Goal: Task Accomplishment & Management: Manage account settings

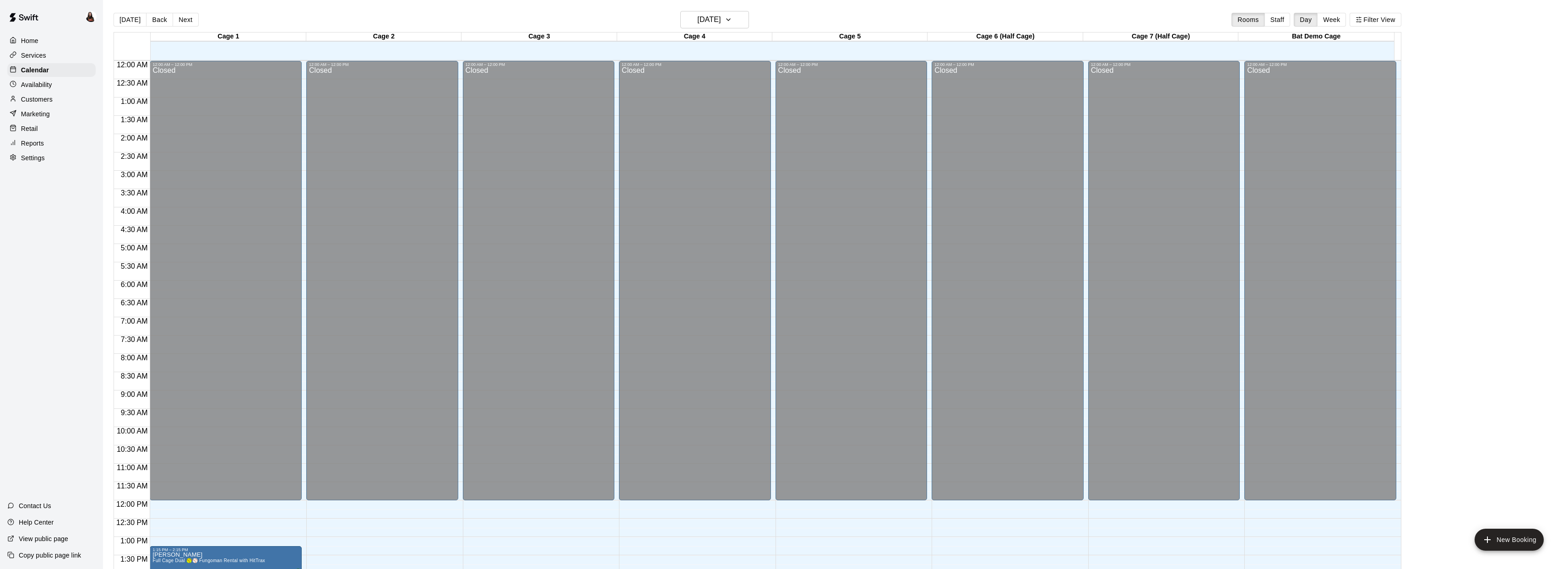
scroll to position [333, 0]
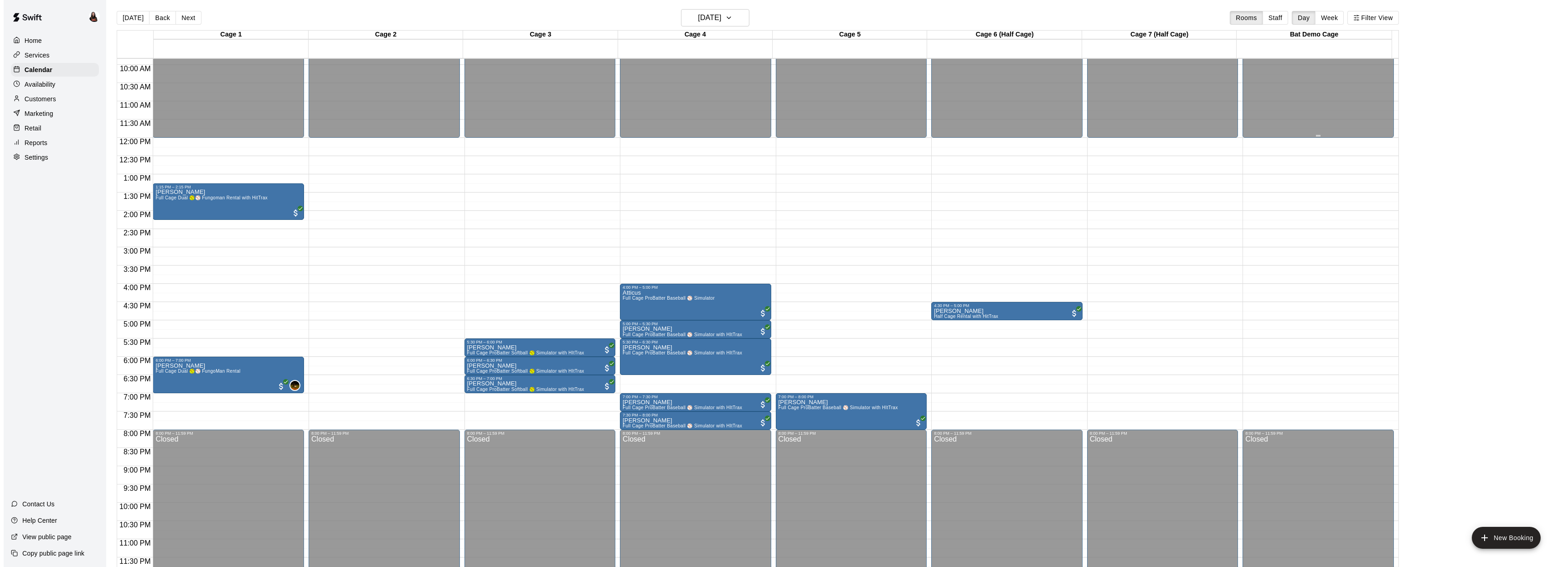
scroll to position [15, 0]
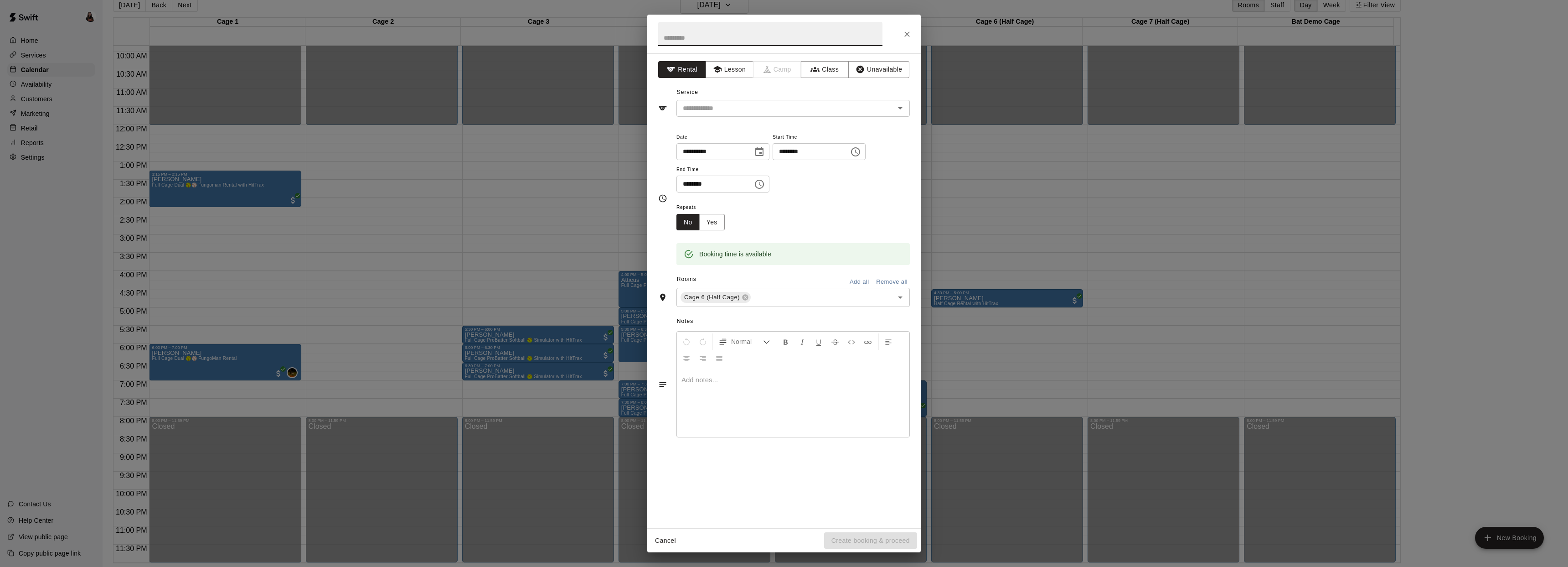
click at [0, 566] on html "Home Services Calendar Availability Customers Marketing Retail Reports Settings…" at bounding box center [784, 276] width 1568 height 581
click at [291, 250] on div "**********" at bounding box center [784, 283] width 1568 height 567
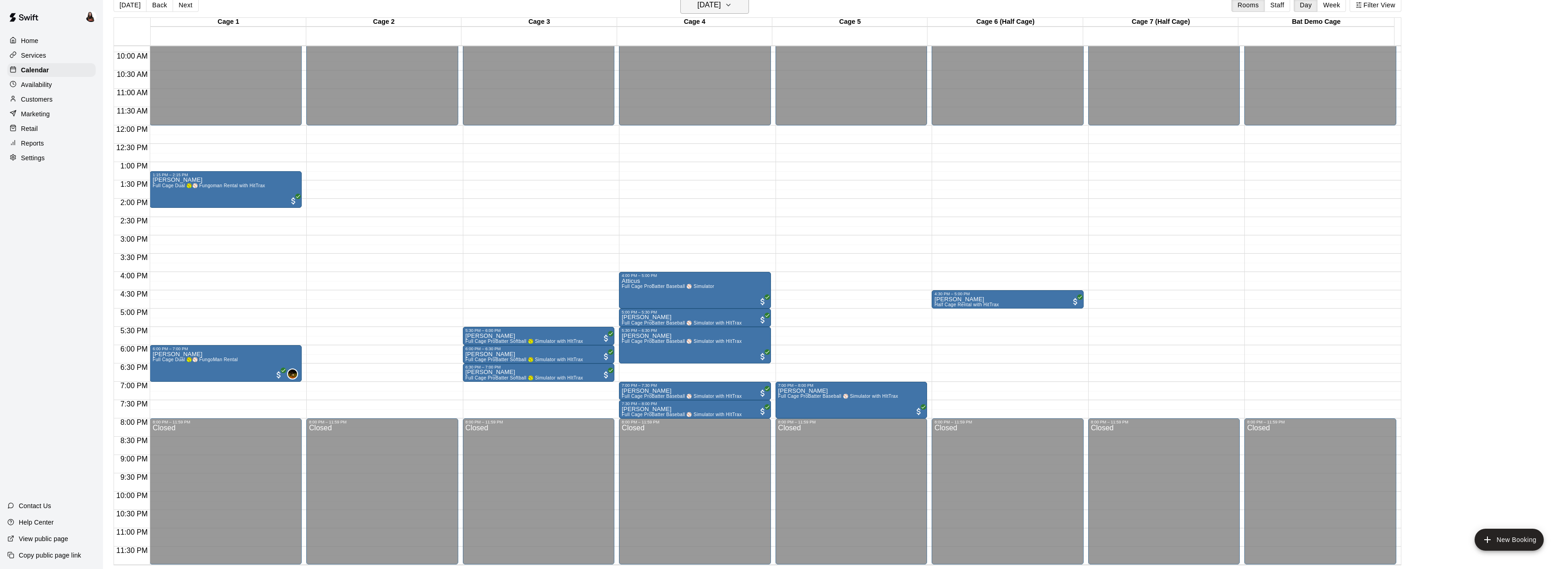
click at [719, 7] on h6 "[DATE]" at bounding box center [708, 4] width 23 height 13
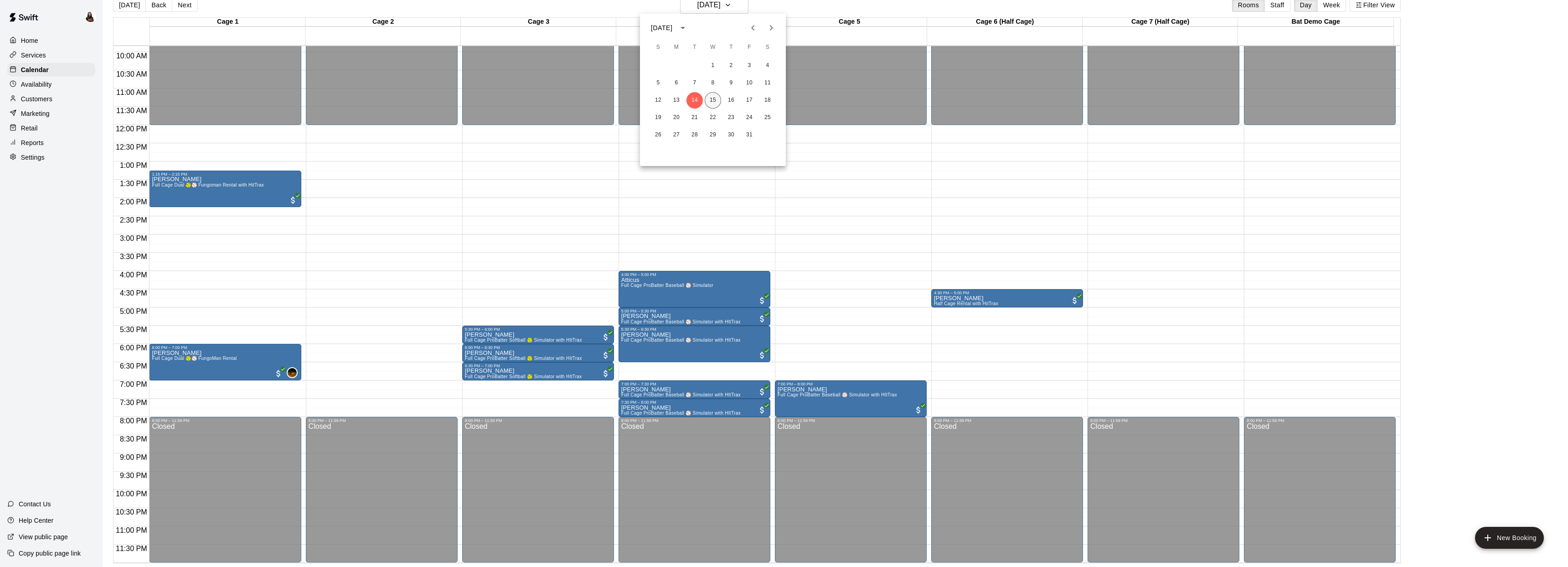
click at [714, 97] on button "15" at bounding box center [713, 100] width 16 height 16
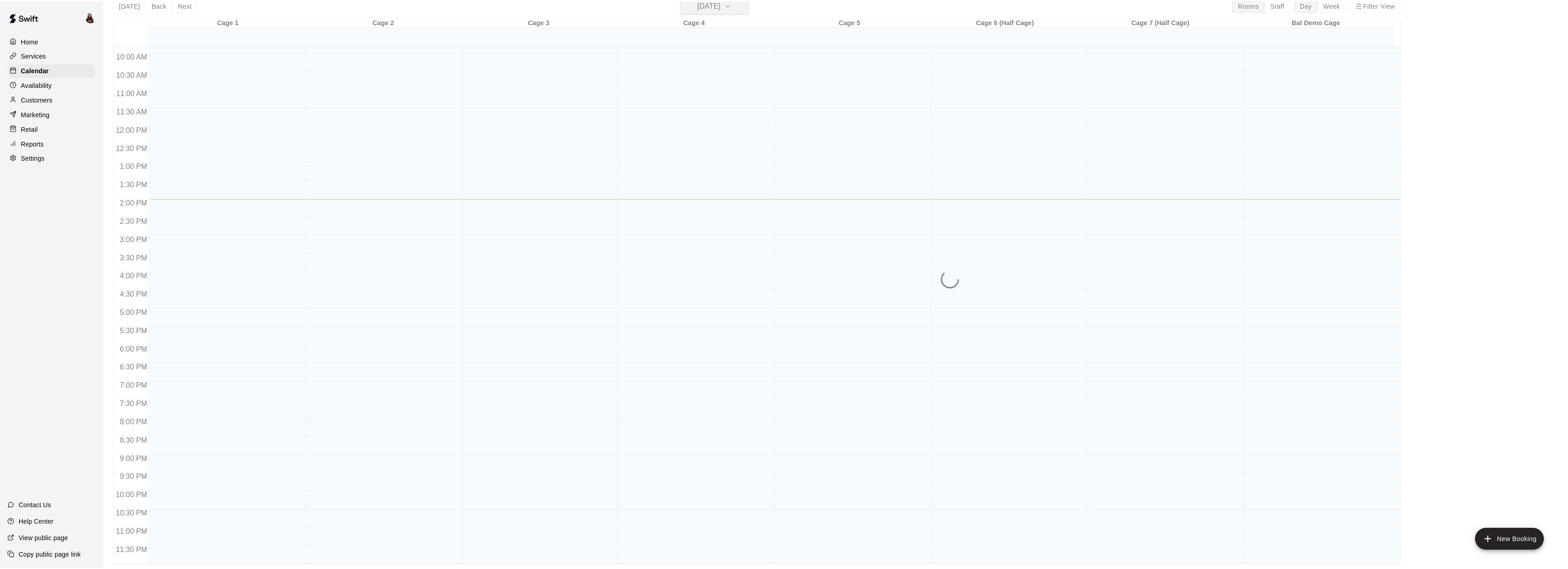
scroll to position [11, 0]
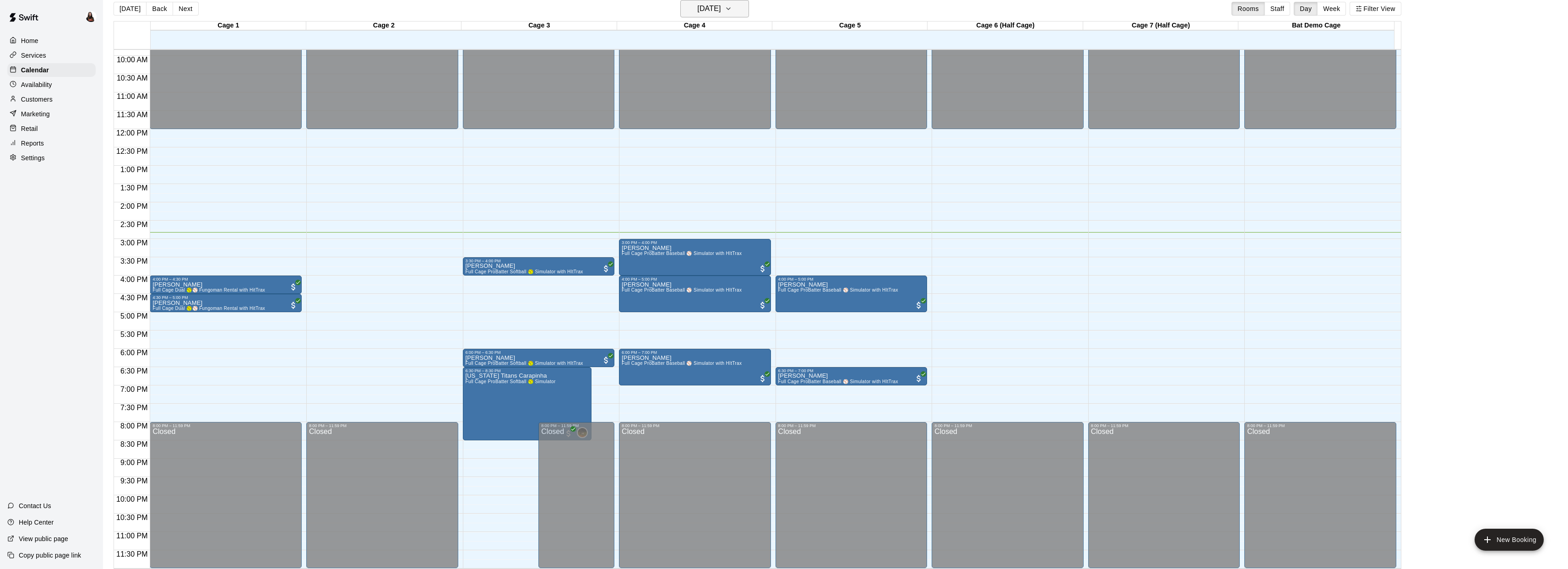
click at [749, 12] on button "[DATE]" at bounding box center [715, 8] width 69 height 17
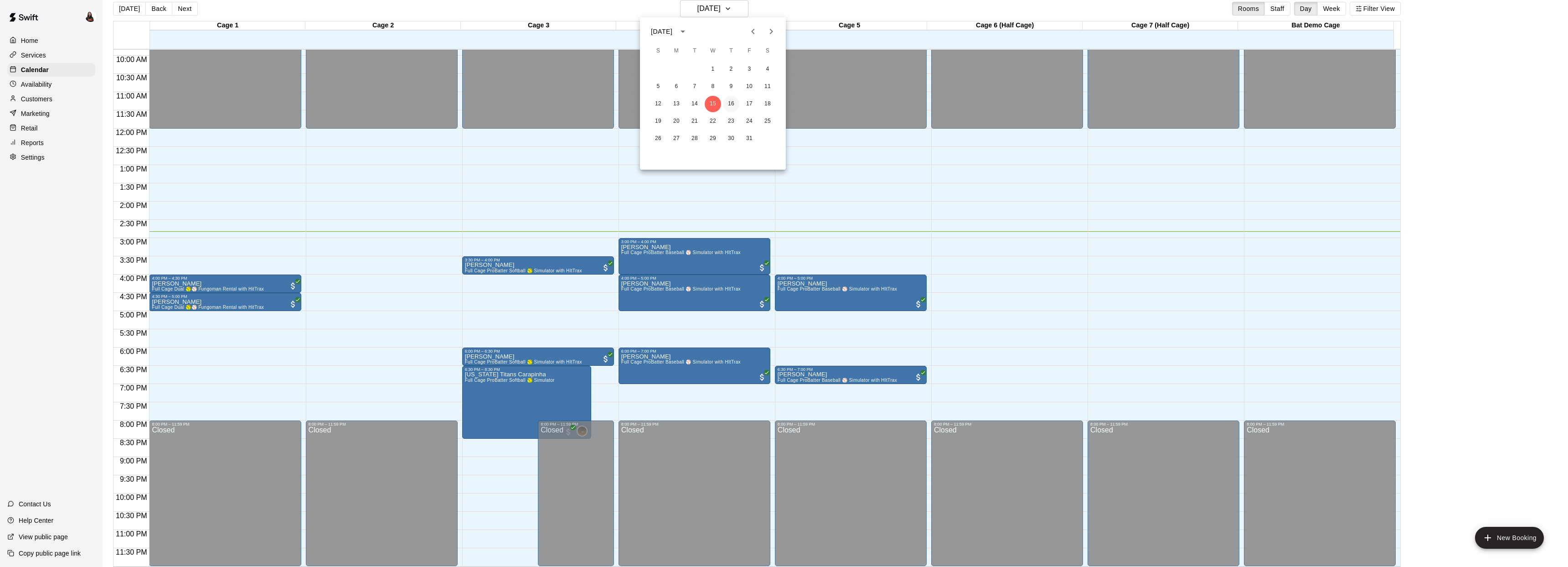
click at [729, 104] on button "16" at bounding box center [731, 104] width 16 height 16
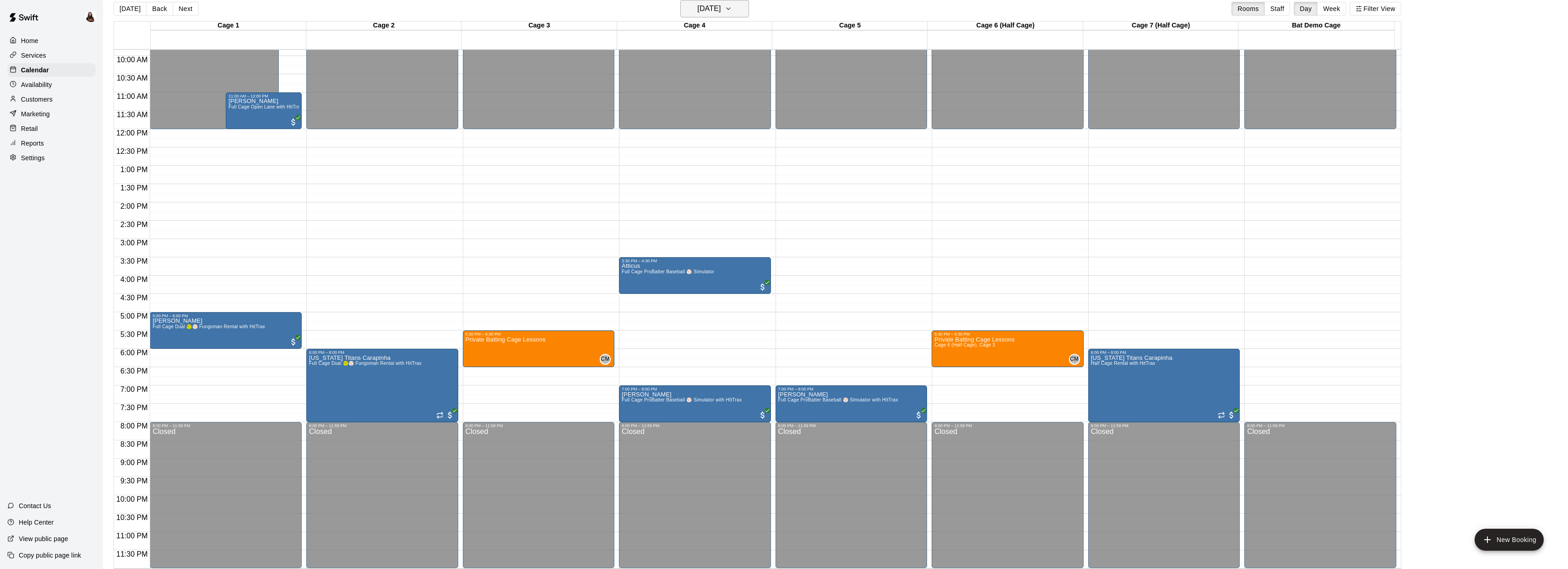
click at [732, 13] on icon "button" at bounding box center [728, 8] width 7 height 11
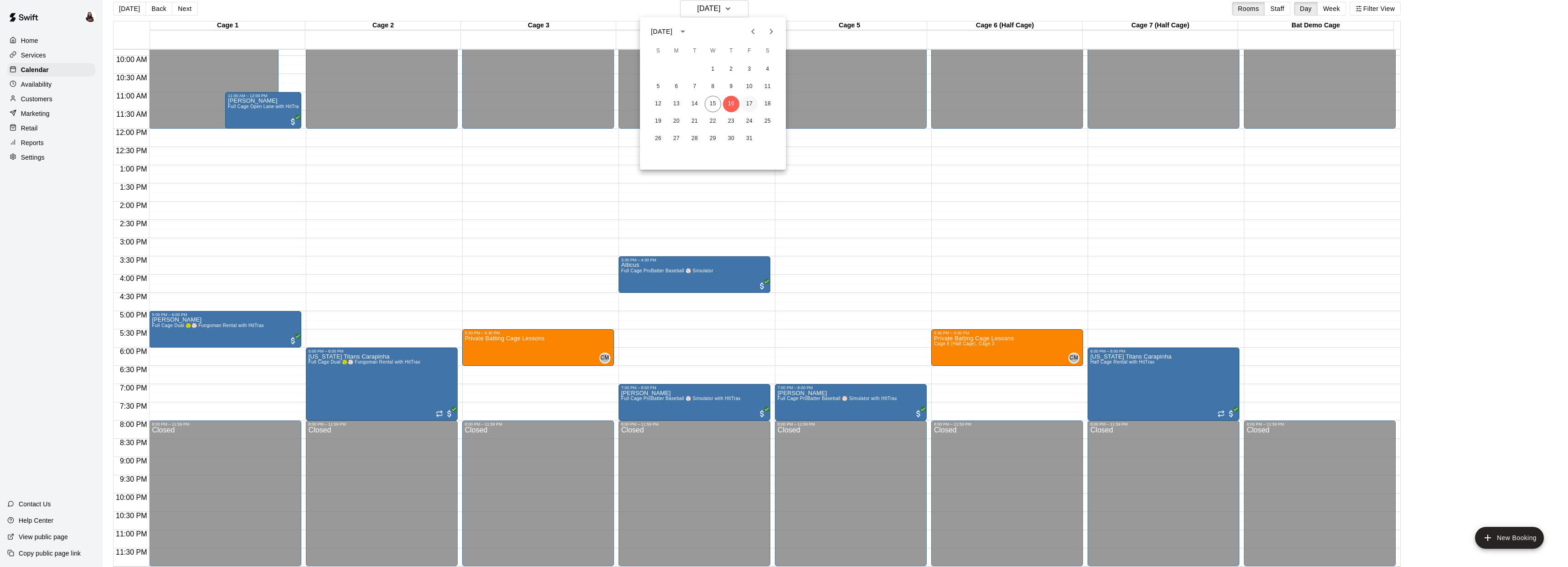
click at [749, 103] on button "17" at bounding box center [749, 104] width 16 height 16
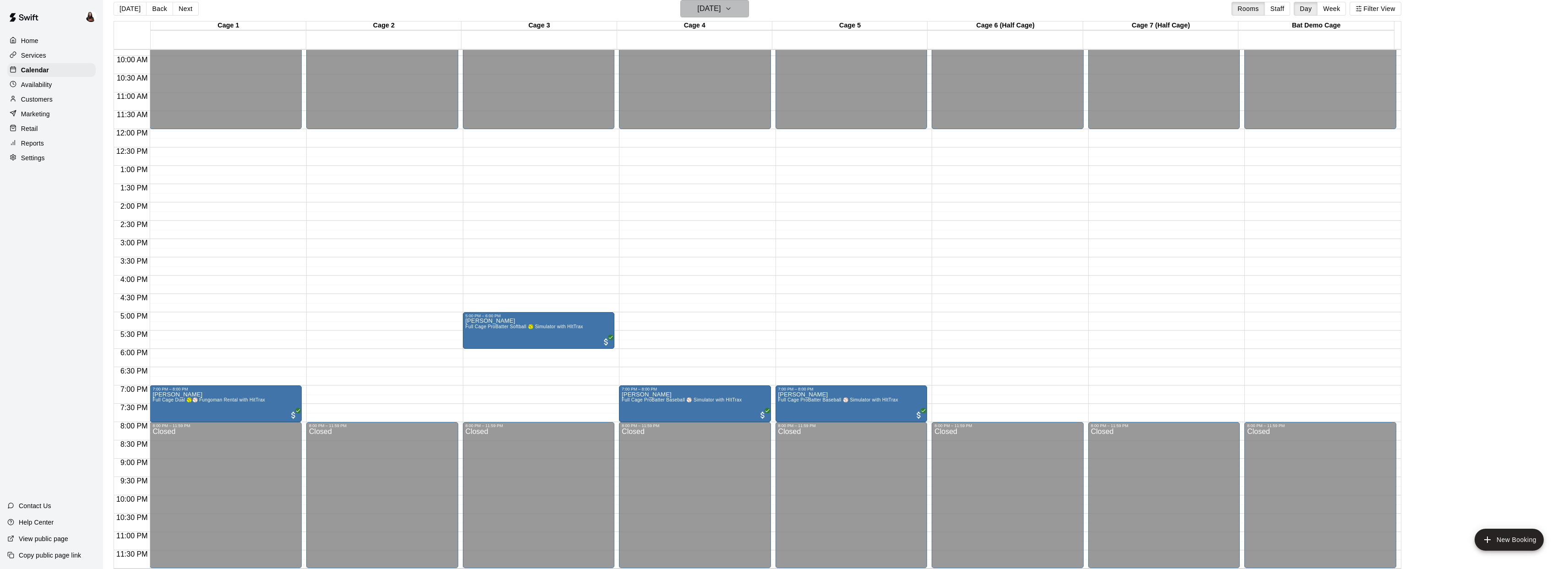
click at [732, 11] on icon "button" at bounding box center [728, 8] width 7 height 11
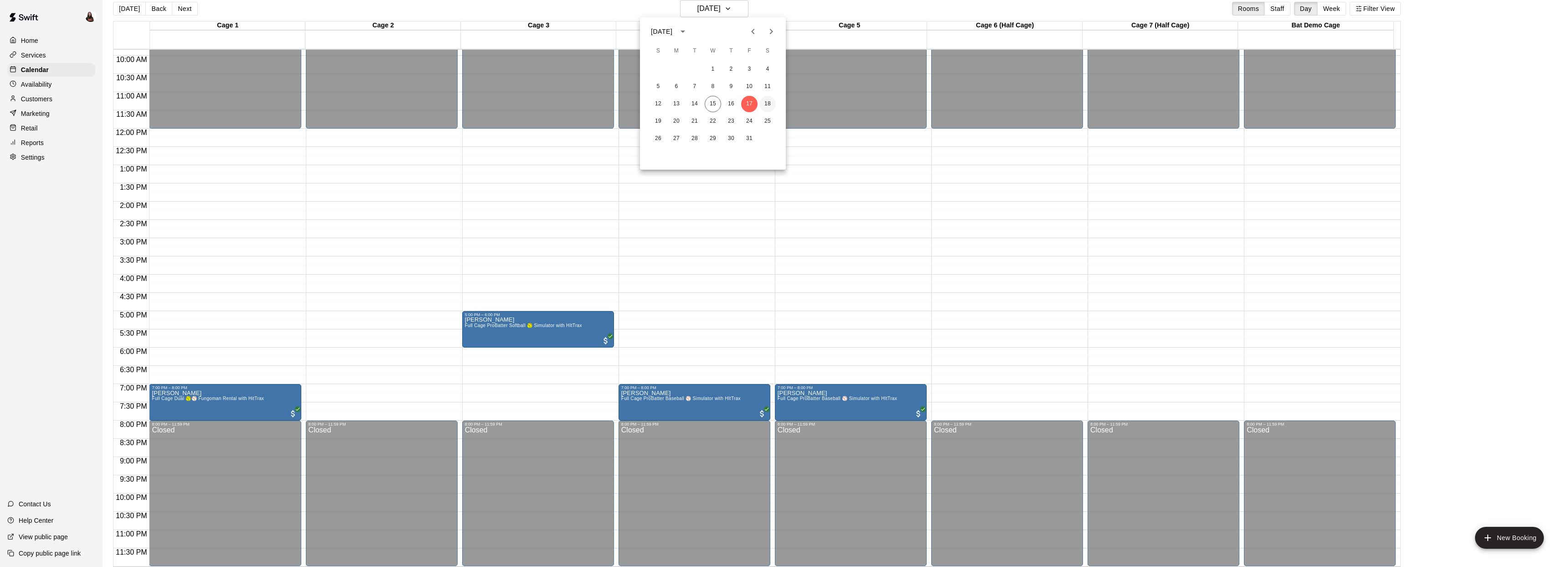
click at [765, 102] on button "18" at bounding box center [767, 104] width 16 height 16
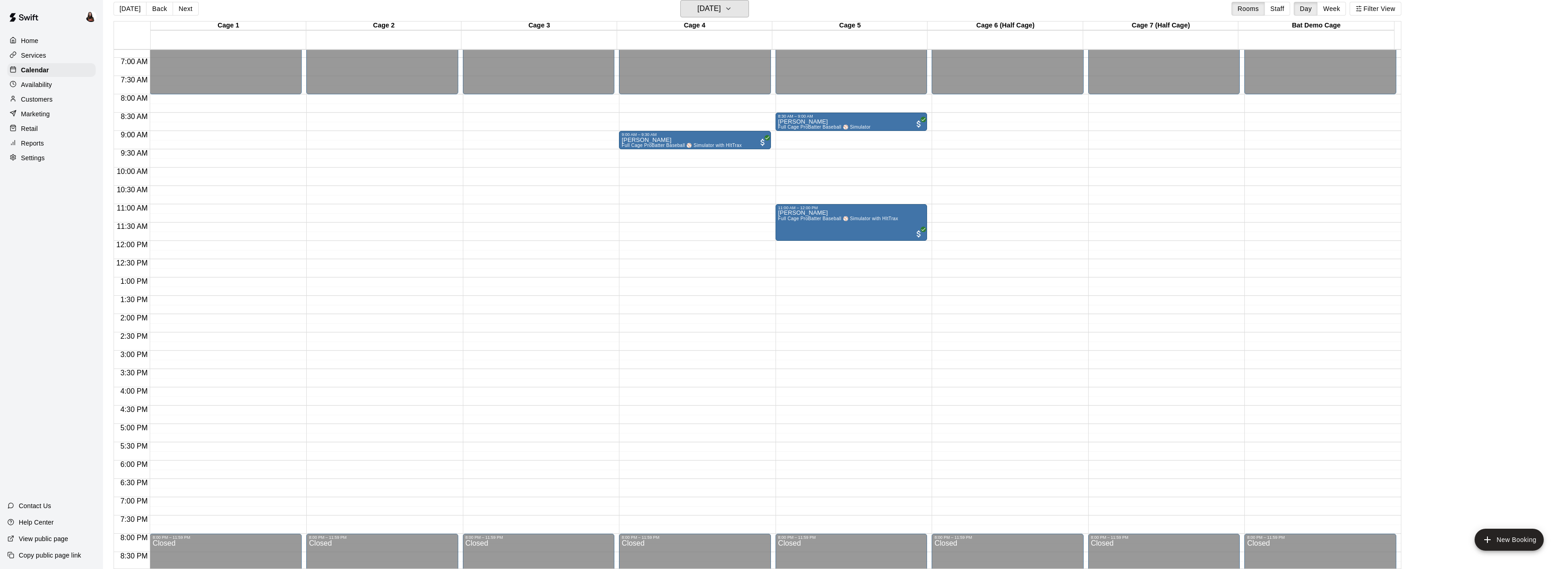
scroll to position [263, 0]
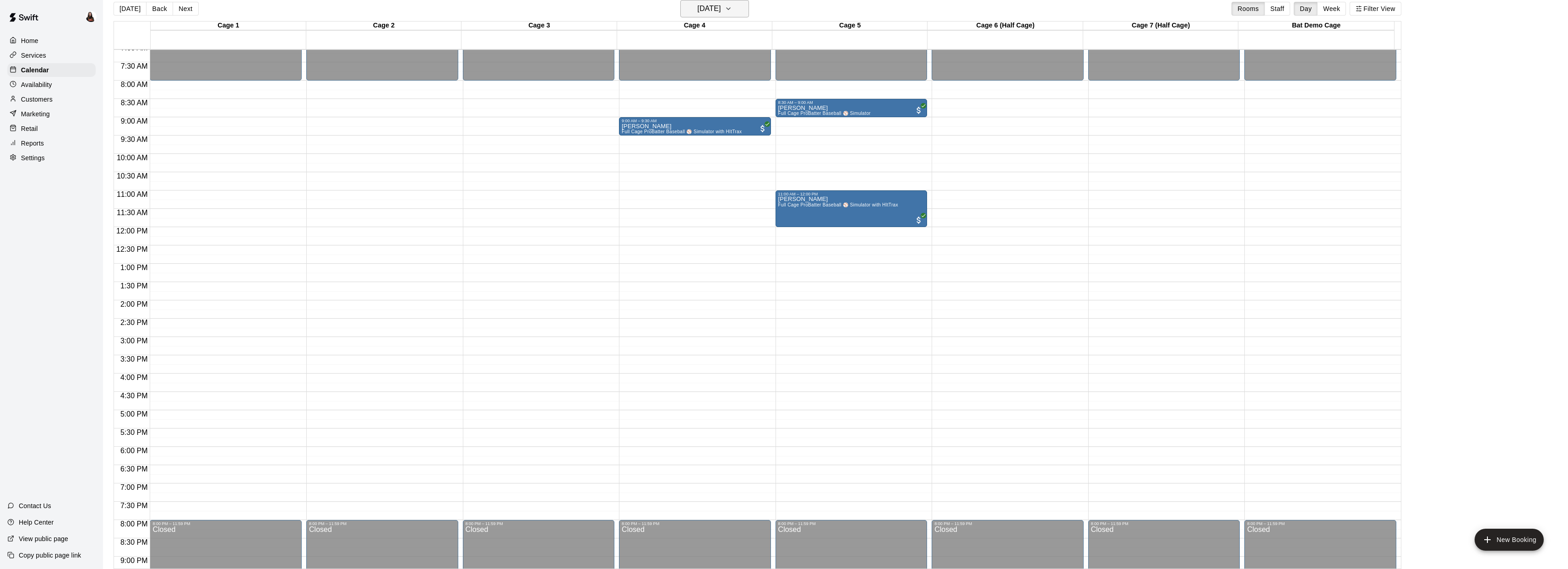
click at [732, 12] on icon "button" at bounding box center [728, 8] width 7 height 11
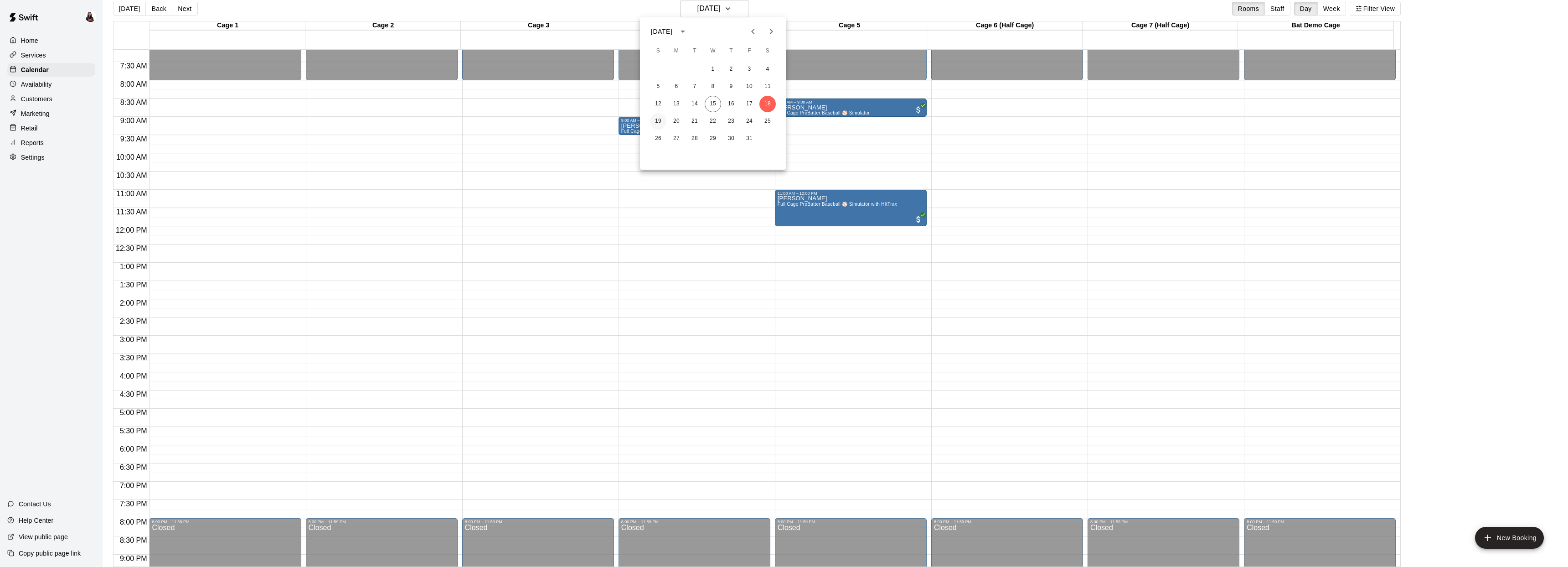
click at [659, 121] on button "19" at bounding box center [658, 121] width 16 height 16
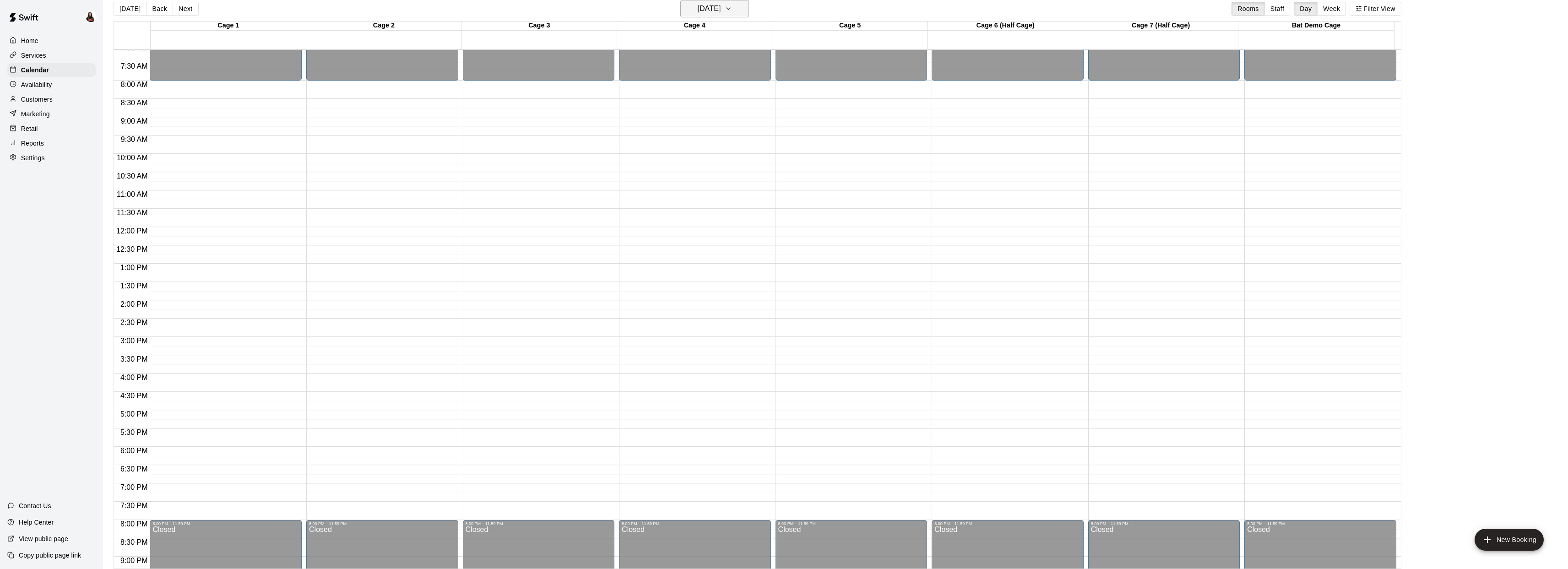
click at [732, 11] on icon "button" at bounding box center [728, 8] width 7 height 11
click at [717, 105] on button "15" at bounding box center [716, 104] width 16 height 16
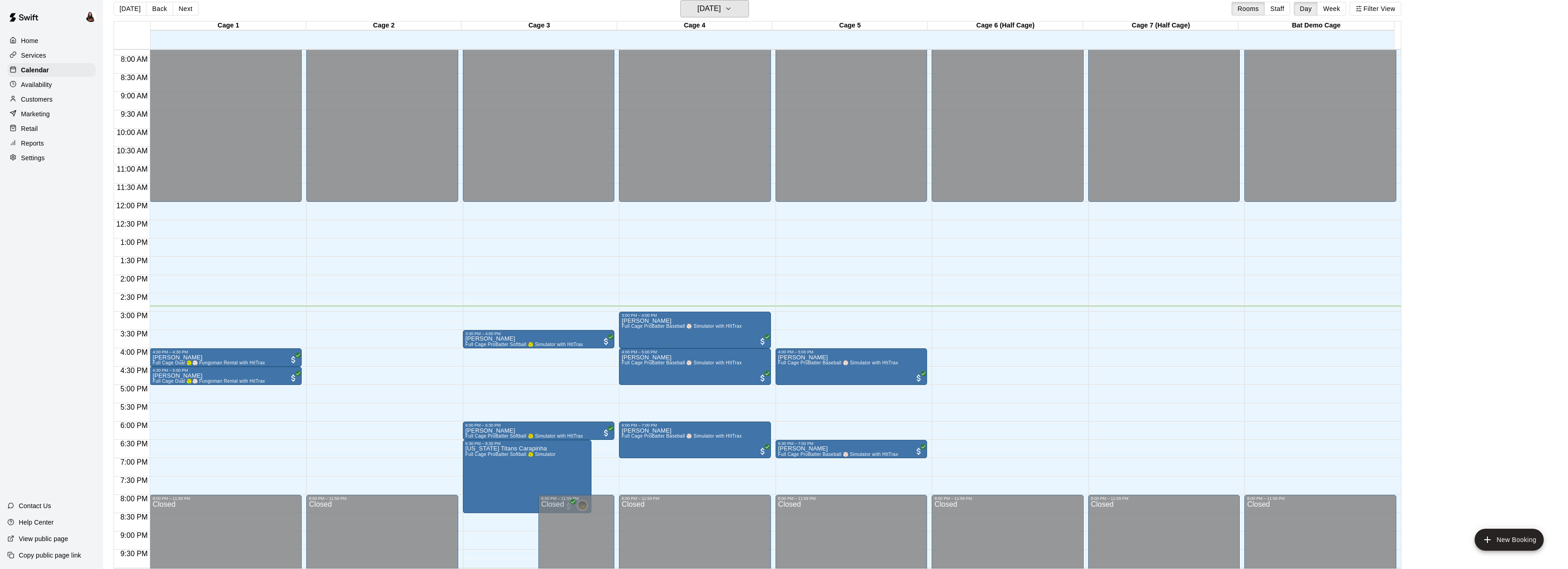
scroll to position [288, 0]
click at [630, 352] on img "edit" at bounding box center [631, 348] width 10 height 10
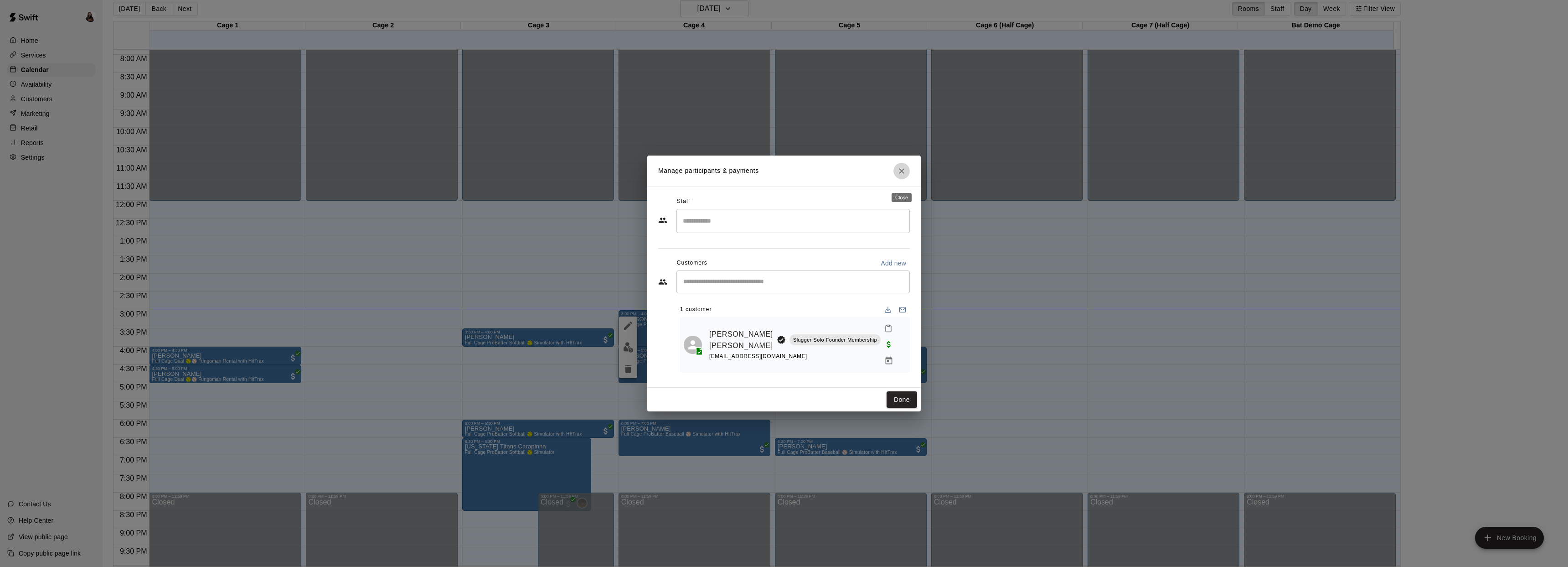
click at [902, 174] on icon "Close" at bounding box center [901, 171] width 9 height 9
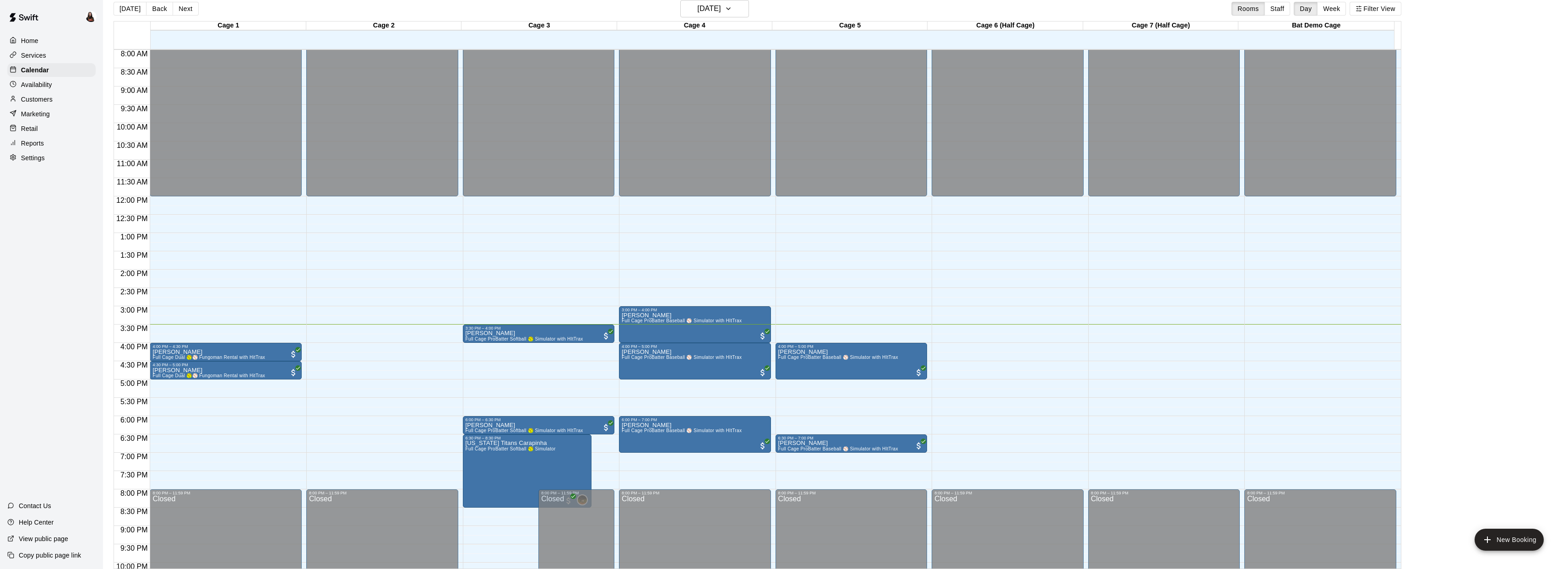
scroll to position [293, 0]
click at [646, 359] on span "Full Cage ProBatter Baseball ⚾ Simulator with HItTrax" at bounding box center [681, 356] width 120 height 5
click at [633, 390] on img "edit" at bounding box center [631, 386] width 10 height 10
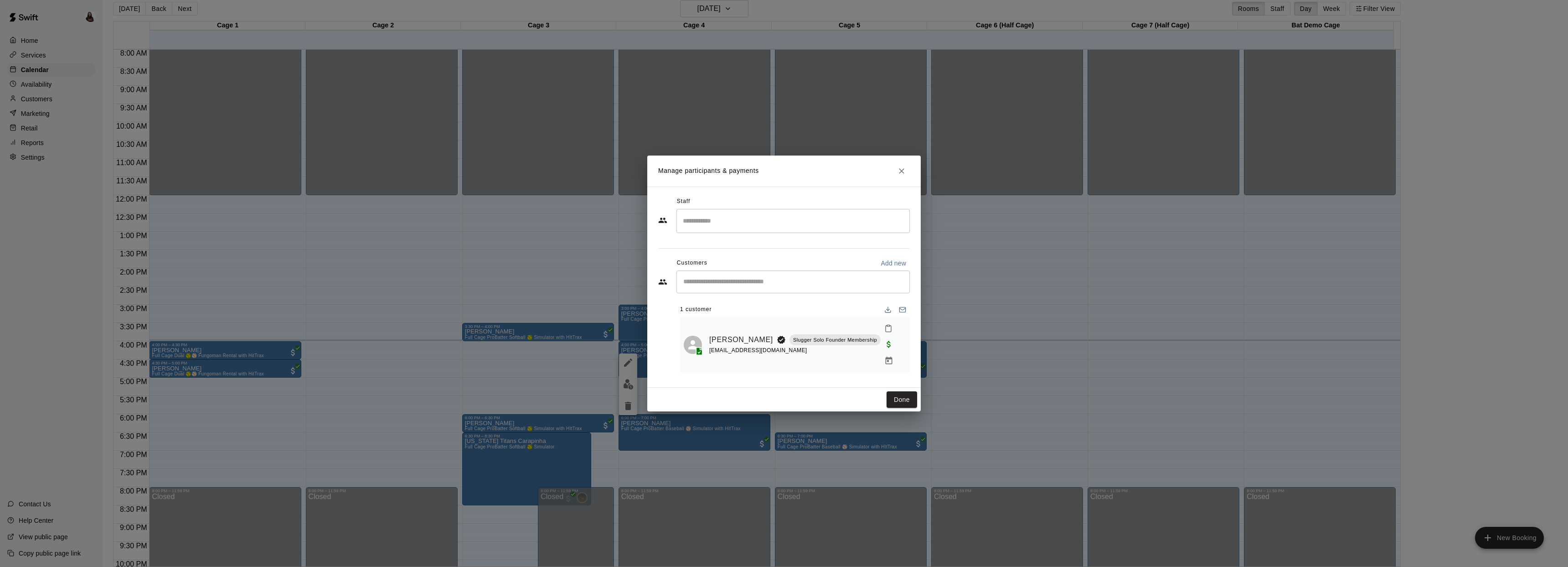
click at [899, 175] on icon "Close" at bounding box center [901, 171] width 9 height 9
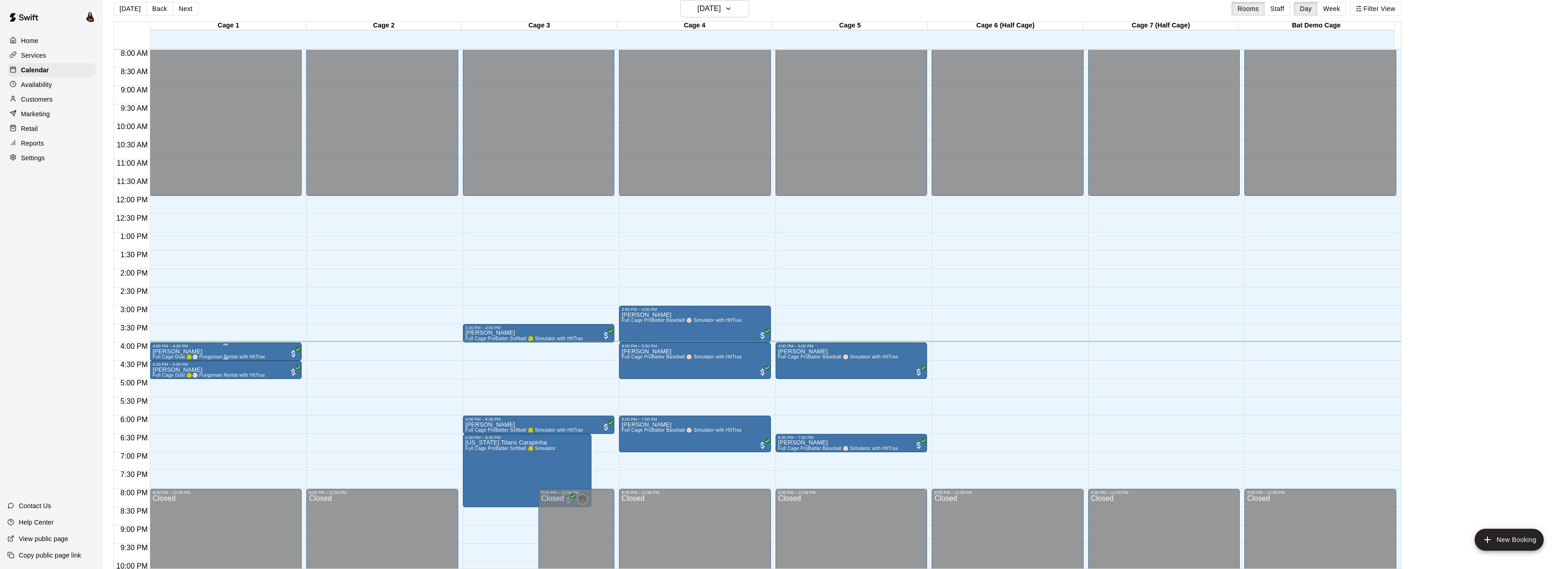
click at [169, 377] on button "edit" at bounding box center [162, 380] width 19 height 18
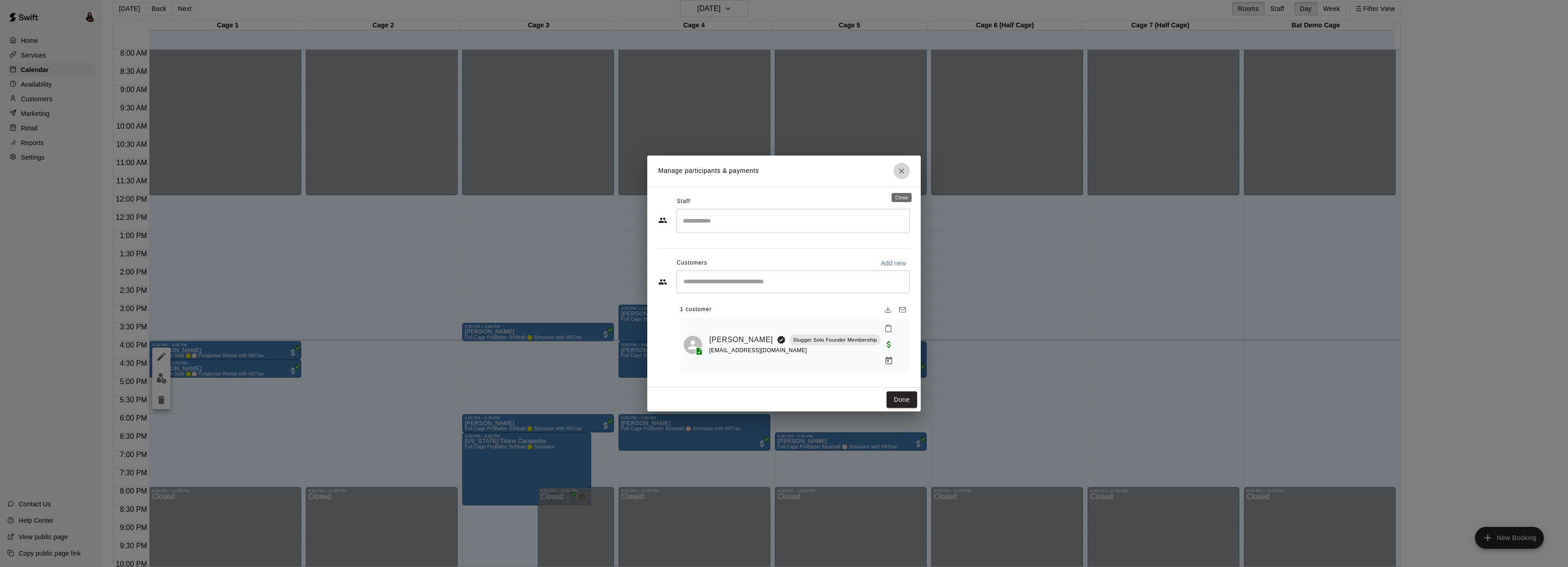
click at [908, 176] on button "Close" at bounding box center [902, 171] width 16 height 16
